Goal: Information Seeking & Learning: Learn about a topic

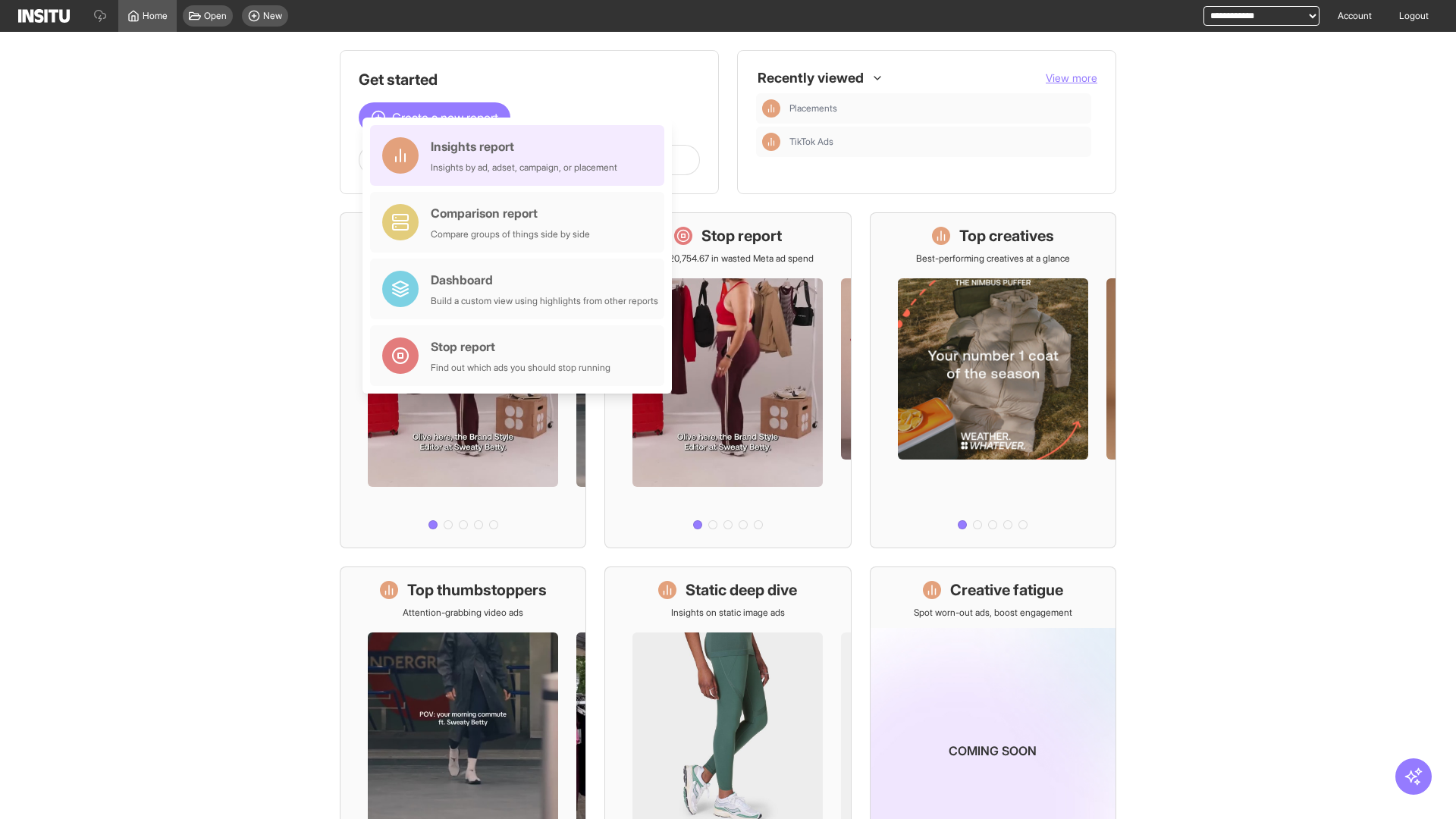
click at [521, 155] on div "Insights report Insights by ad, adset, campaign, or placement" at bounding box center [524, 155] width 187 height 36
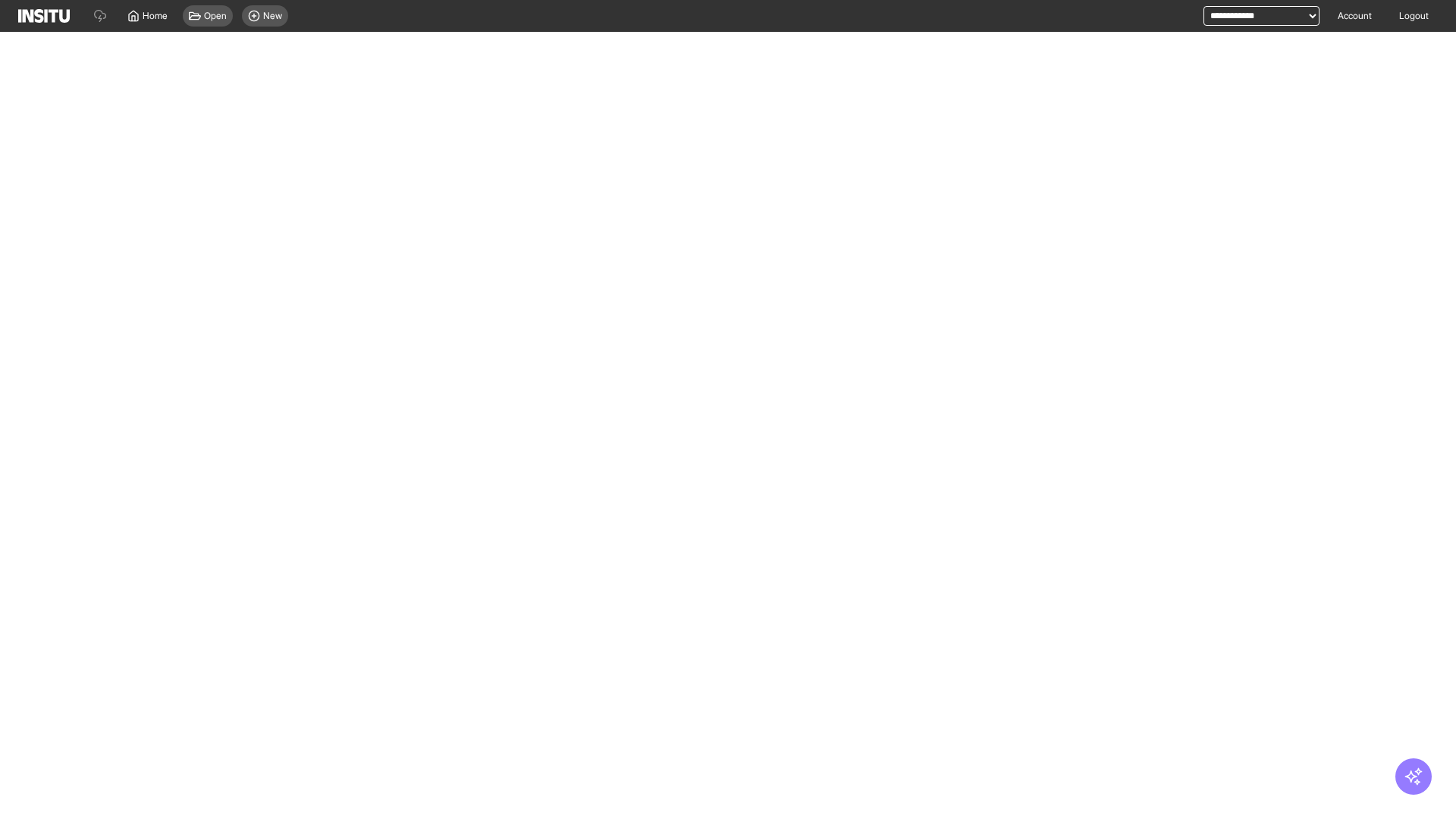
select select "**"
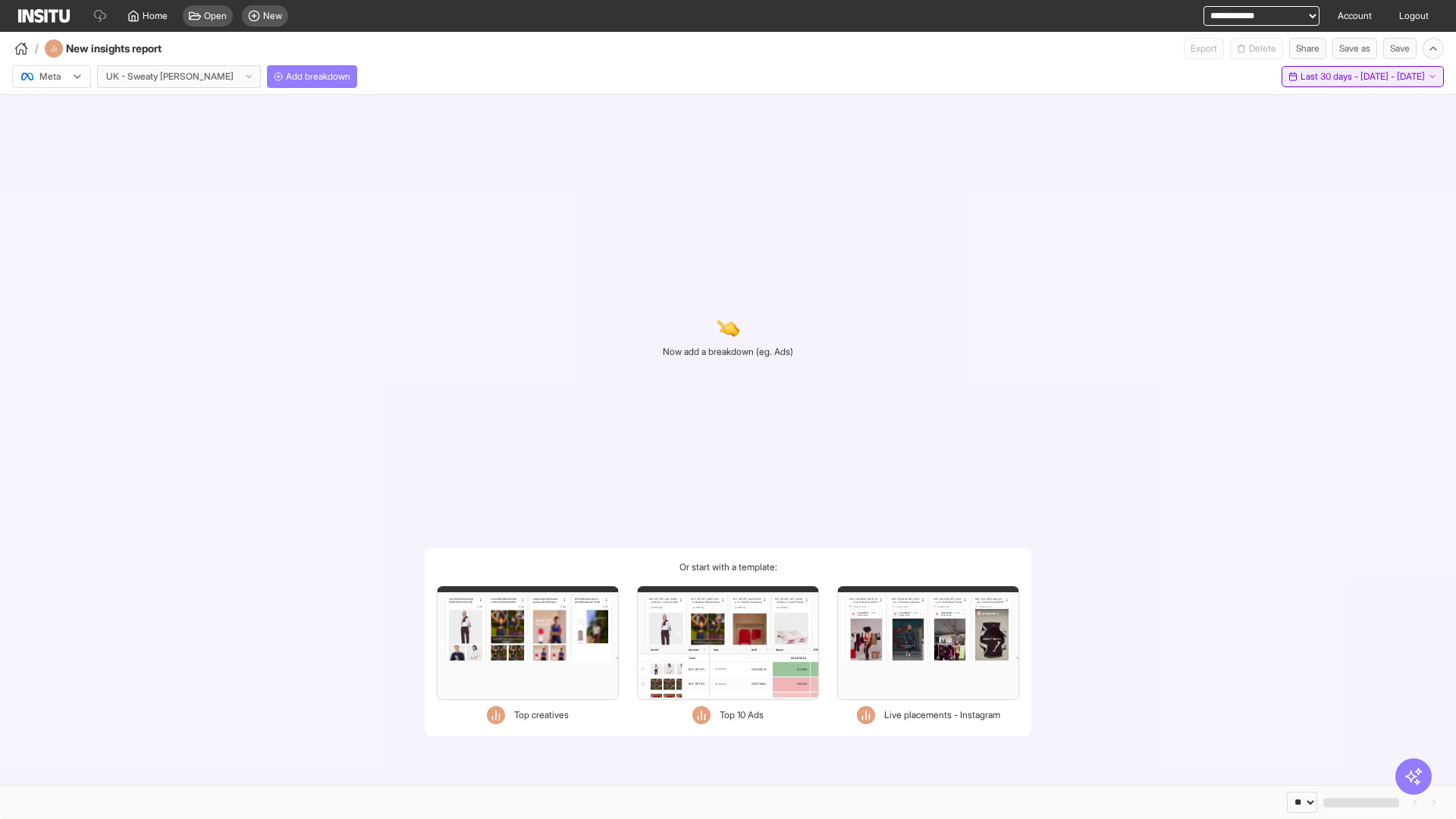
click at [1329, 76] on span "Last 30 days - [DATE] - [DATE]" at bounding box center [1363, 76] width 125 height 12
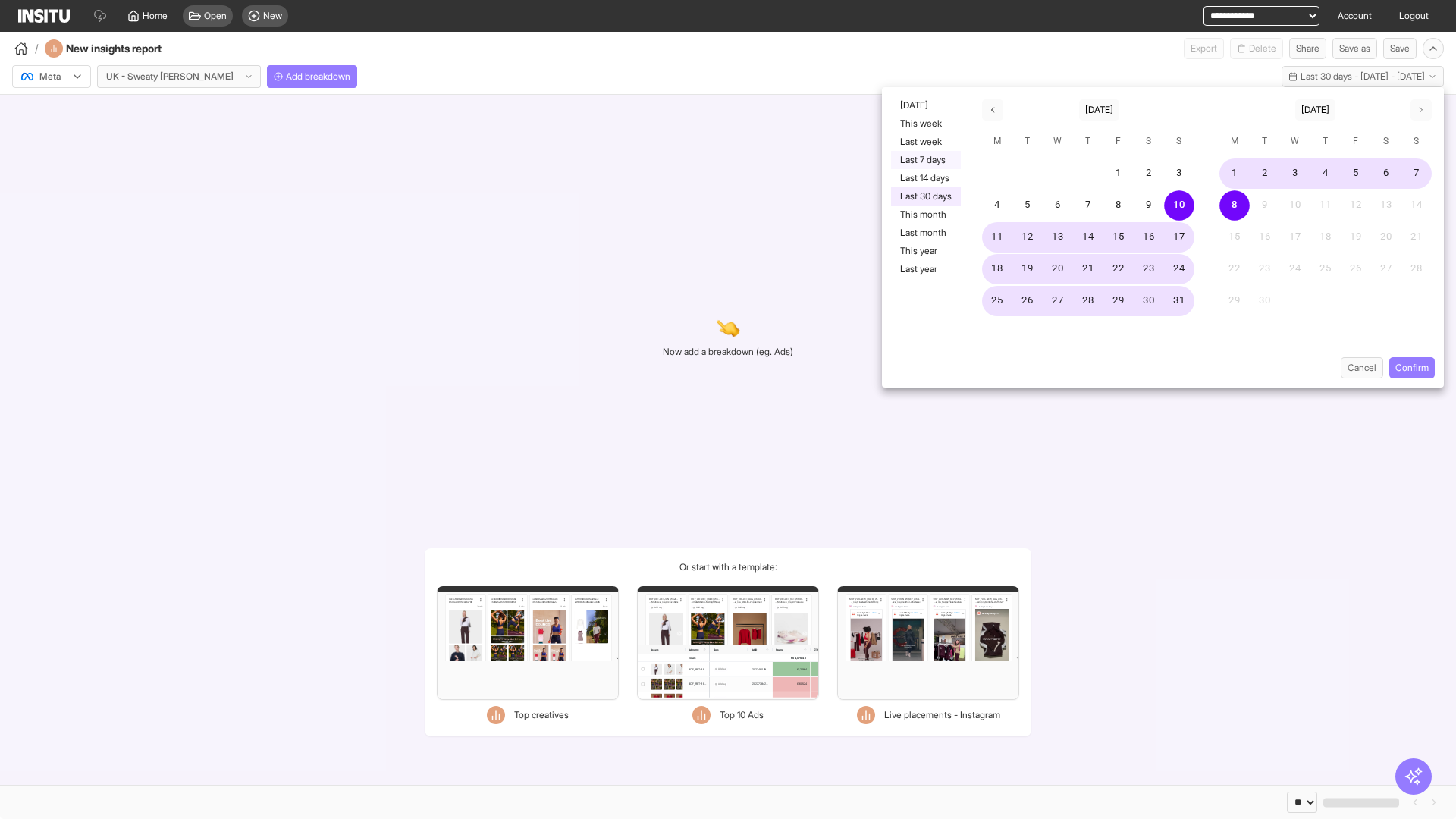
click at [924, 160] on button "Last 7 days" at bounding box center [925, 159] width 70 height 18
